Goal: Navigation & Orientation: Find specific page/section

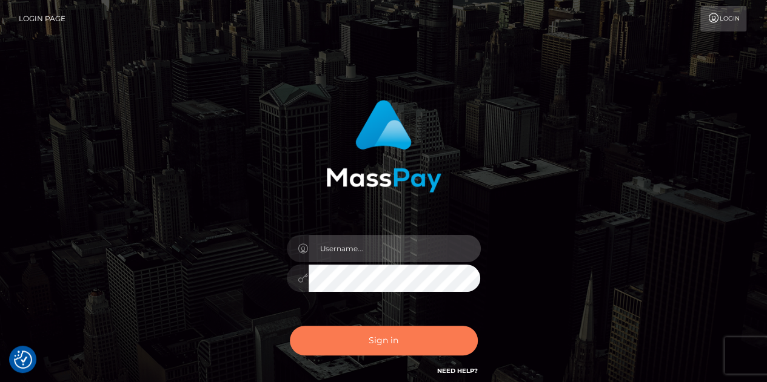
type input "chelsea.whop"
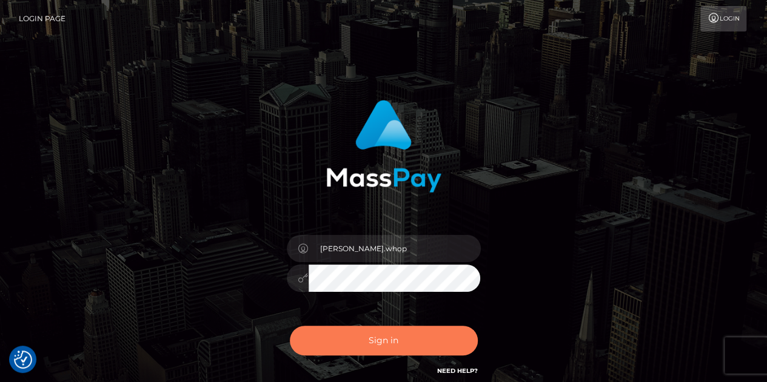
click at [390, 342] on button "Sign in" at bounding box center [384, 341] width 188 height 30
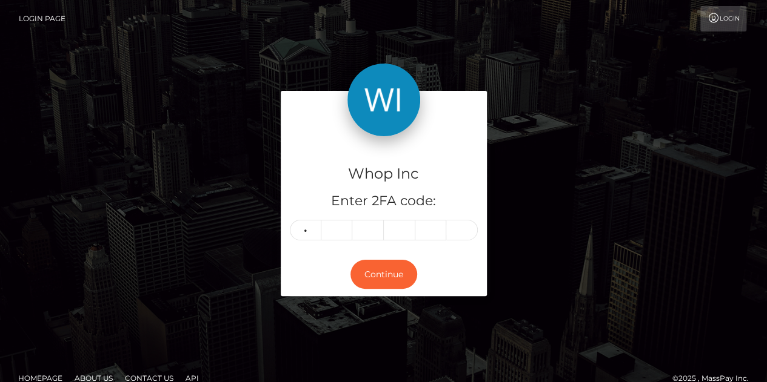
type input "6"
type input "2"
type input "4"
type input "2"
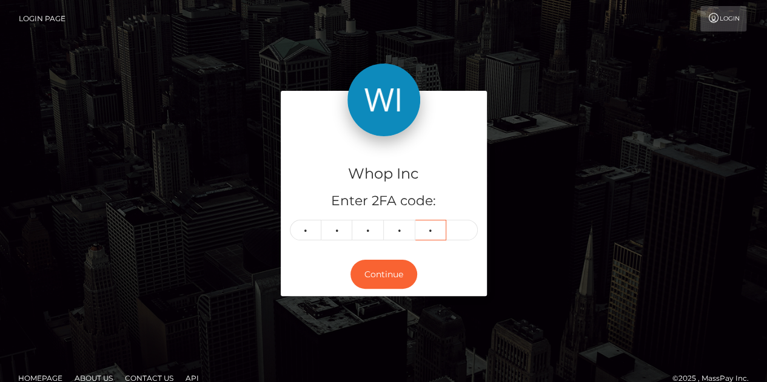
type input "1"
click at [375, 283] on button "Continue" at bounding box center [383, 275] width 67 height 30
click at [370, 273] on button "Continue" at bounding box center [383, 275] width 67 height 30
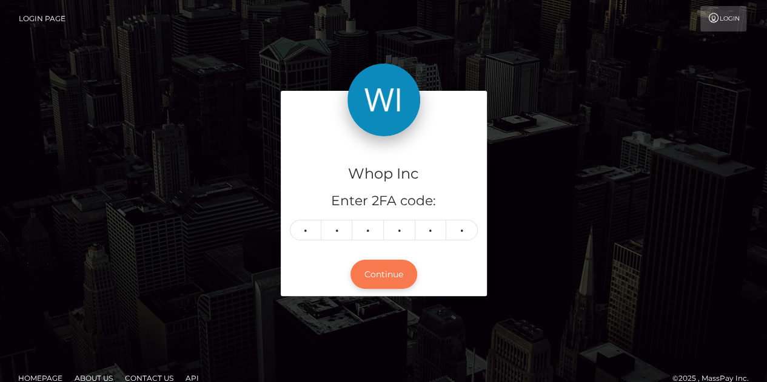
scroll to position [16, 0]
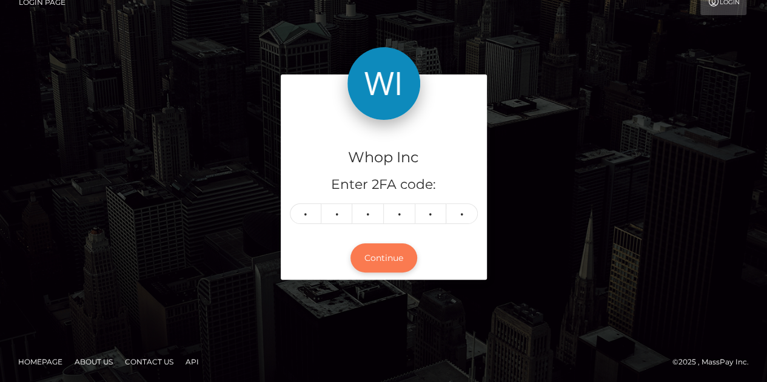
click at [386, 260] on button "Continue" at bounding box center [383, 259] width 67 height 30
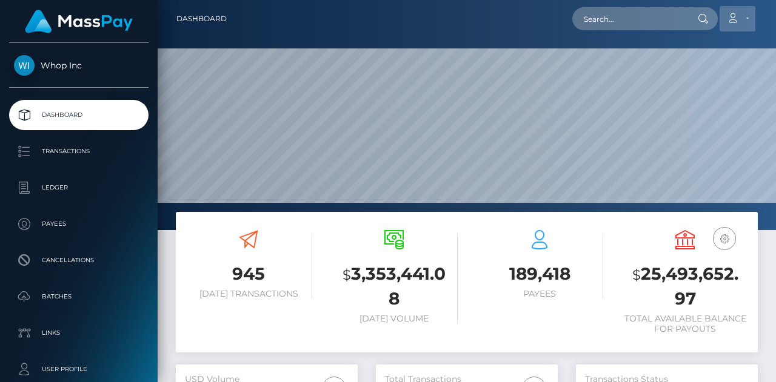
click at [743, 21] on link "Account" at bounding box center [737, 18] width 36 height 25
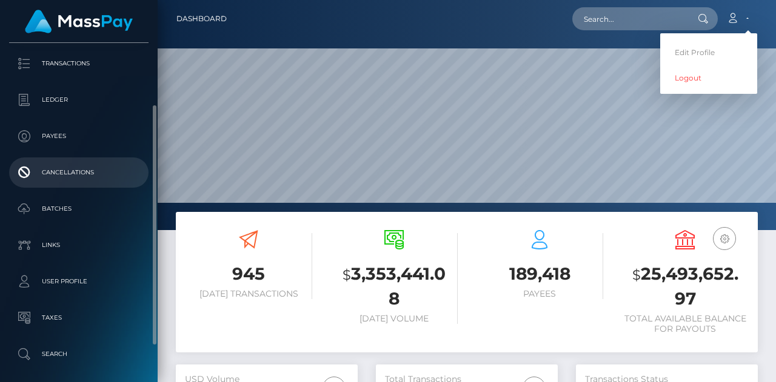
scroll to position [138, 0]
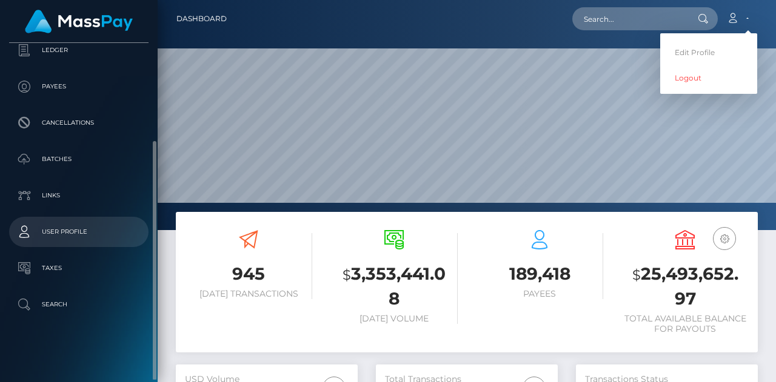
click at [65, 236] on p "User Profile" at bounding box center [79, 232] width 130 height 18
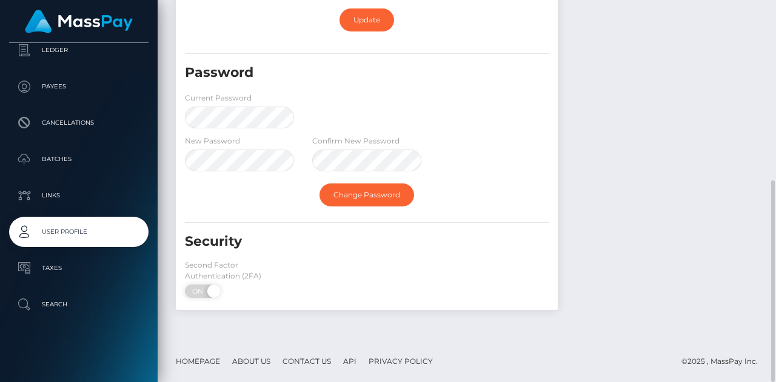
scroll to position [343, 0]
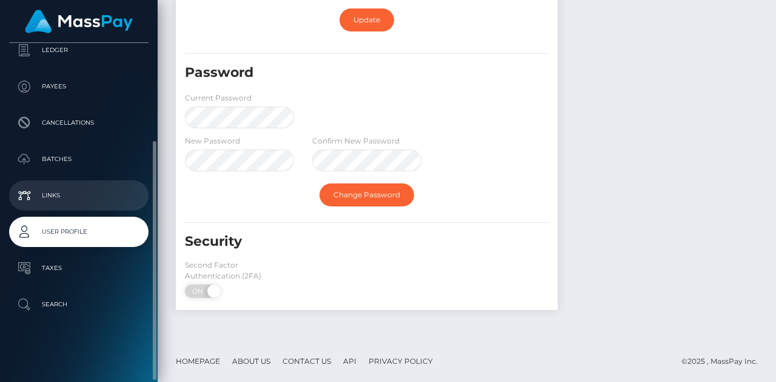
click at [52, 191] on p "Links" at bounding box center [79, 196] width 130 height 18
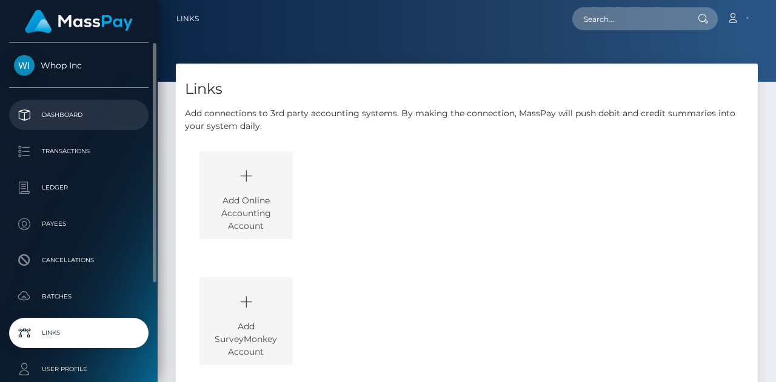
click at [59, 116] on p "Dashboard" at bounding box center [79, 115] width 130 height 18
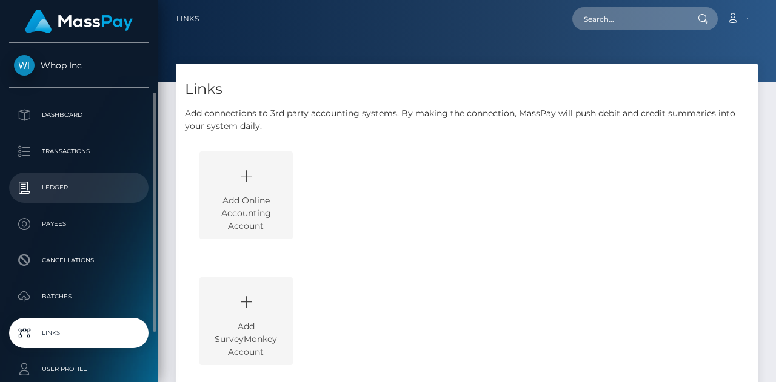
scroll to position [109, 0]
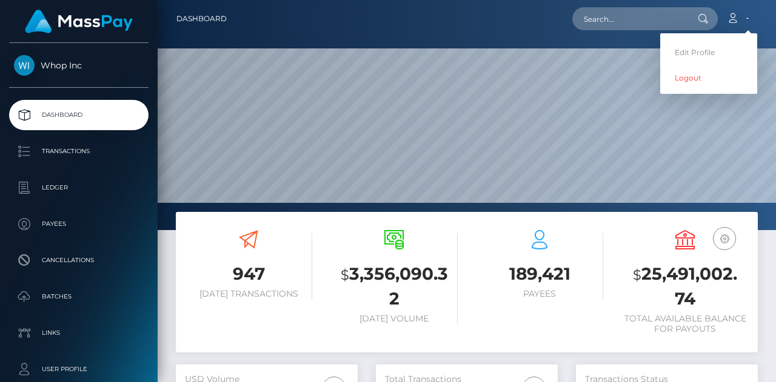
scroll to position [215, 182]
click at [707, 53] on link "Edit Profile" at bounding box center [708, 52] width 97 height 22
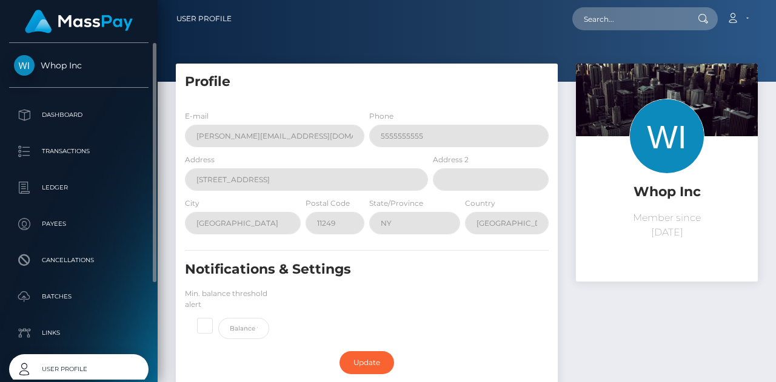
click at [22, 70] on span "Whop Inc" at bounding box center [78, 65] width 139 height 11
click at [17, 127] on link "Dashboard" at bounding box center [78, 115] width 139 height 30
click at [42, 62] on span "Whop Inc" at bounding box center [78, 65] width 139 height 11
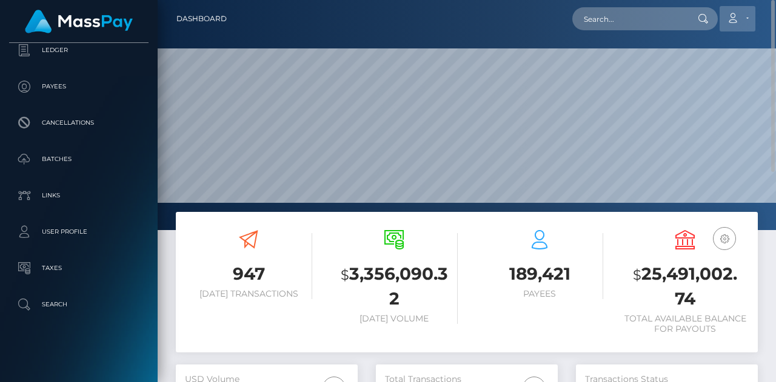
click at [751, 18] on link "Account" at bounding box center [737, 18] width 36 height 25
